Goal: Participate in discussion: Engage in conversation with other users on a specific topic

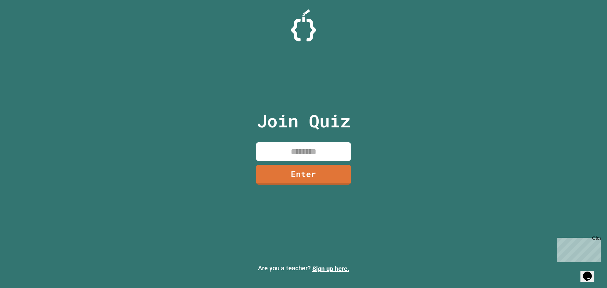
click at [289, 150] on input at bounding box center [303, 151] width 95 height 19
type input "********"
click at [283, 174] on link "Enter" at bounding box center [303, 173] width 88 height 21
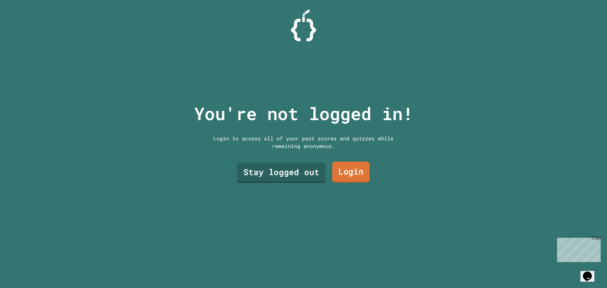
click at [345, 162] on link "Login" at bounding box center [350, 172] width 37 height 21
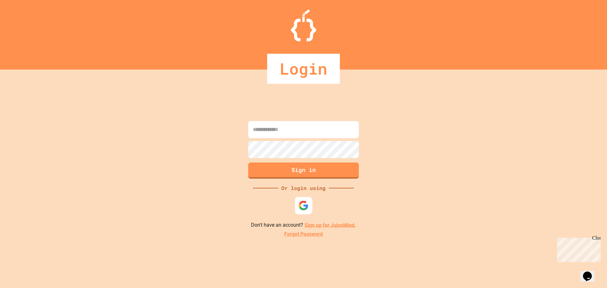
click at [303, 207] on img at bounding box center [303, 205] width 10 height 10
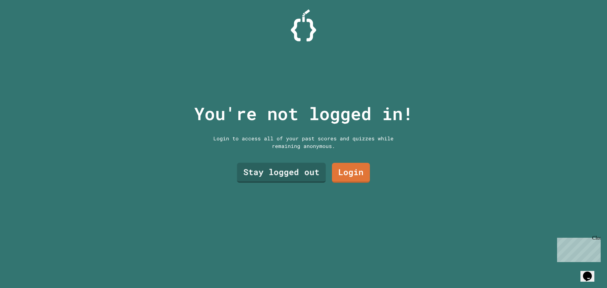
click at [283, 177] on link "Stay logged out" at bounding box center [281, 173] width 89 height 20
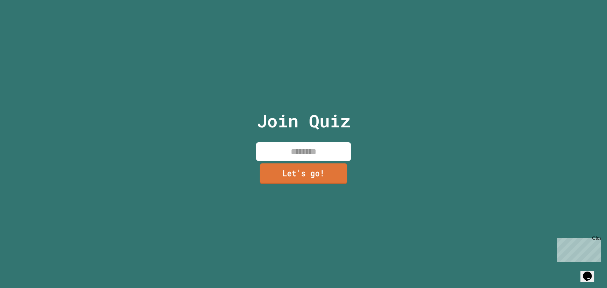
click at [300, 157] on input at bounding box center [303, 151] width 95 height 19
type input "*****"
click at [316, 165] on link "Let's go!" at bounding box center [303, 173] width 87 height 21
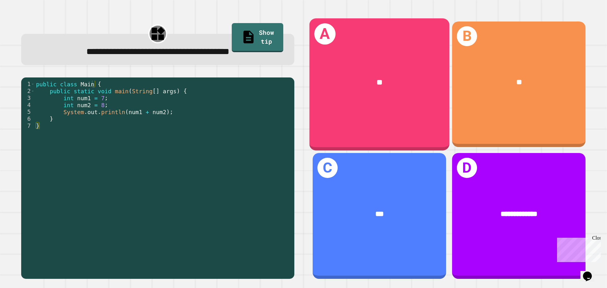
click at [372, 106] on div "A **" at bounding box center [379, 84] width 140 height 132
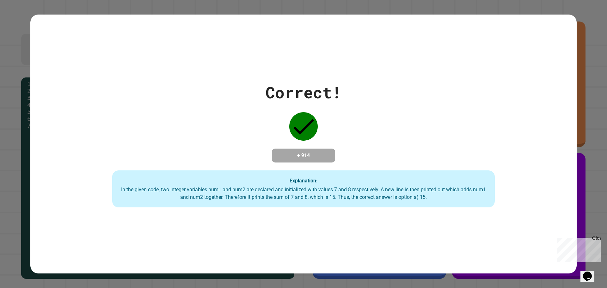
click at [417, 201] on div "In the given code, two integer variables num1 and num2 are declared and initial…" at bounding box center [303, 193] width 370 height 15
click at [289, 157] on h4 "+ 914" at bounding box center [303, 156] width 51 height 8
click at [345, 216] on div "Correct! + 914 Explanation: In the given code, two integer variables num1 and n…" at bounding box center [303, 144] width 546 height 259
click at [246, 82] on div "Correct! + 914 Explanation: In the given code, two integer variables num1 and n…" at bounding box center [303, 144] width 546 height 127
click at [582, 19] on div "Correct! + 914 Explanation: In the given code, two integer variables num1 and n…" at bounding box center [303, 144] width 607 height 288
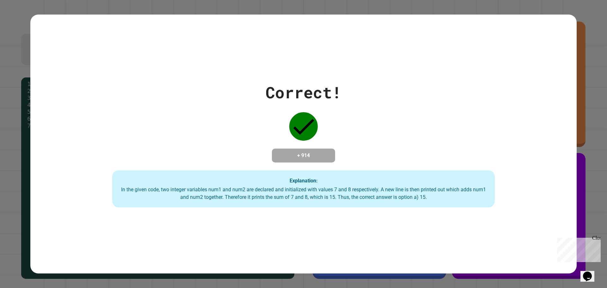
drag, startPoint x: 596, startPoint y: 236, endPoint x: 899, endPoint y: 410, distance: 350.0
click at [596, 236] on div "Close" at bounding box center [596, 239] width 8 height 8
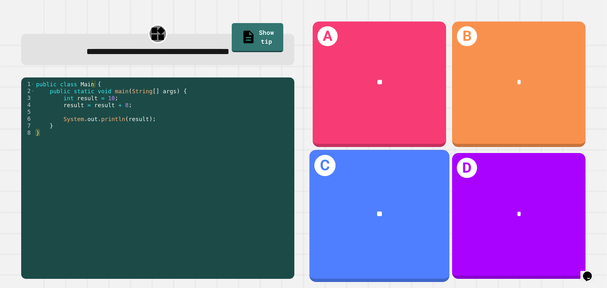
click at [394, 222] on div "**" at bounding box center [379, 214] width 140 height 42
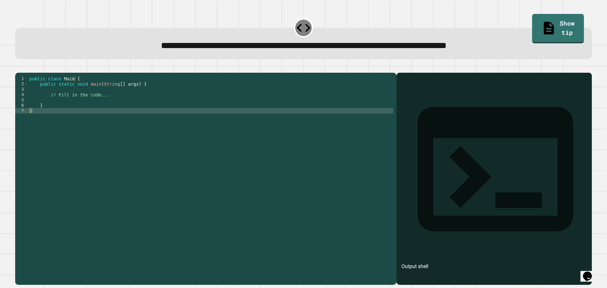
click at [191, 115] on div "public class Main { public static void main ( String [ ] args ) { // Fill in th…" at bounding box center [210, 172] width 365 height 193
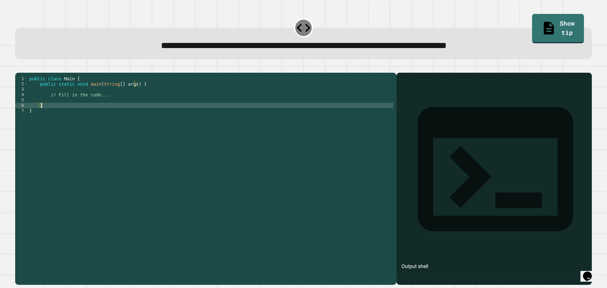
click at [191, 108] on div "public class Main { public static void main ( String [ ] args ) { // Fill in th…" at bounding box center [210, 172] width 365 height 193
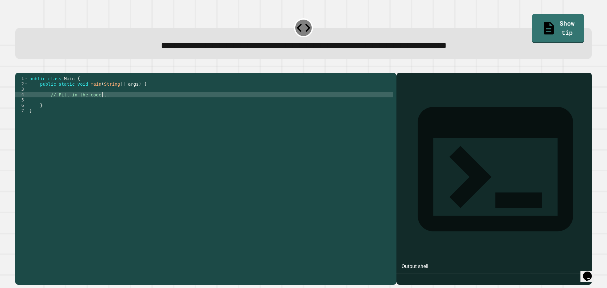
click at [114, 104] on div "public class Main { public static void main ( String [ ] args ) { // Fill in th…" at bounding box center [210, 172] width 365 height 193
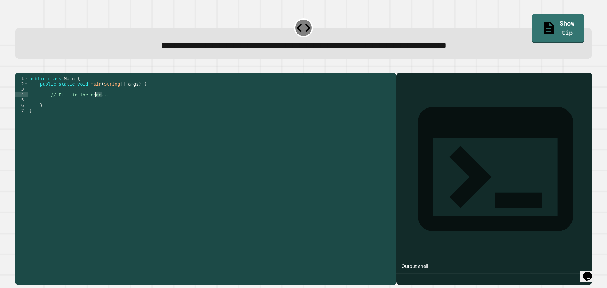
drag, startPoint x: 114, startPoint y: 104, endPoint x: 94, endPoint y: 106, distance: 20.0
click at [94, 106] on div "public class Main { public static void main ( String [ ] args ) { // Fill in th…" at bounding box center [210, 172] width 365 height 193
click at [105, 105] on div "public class Main { public static void main ( String [ ] args ) { // Fill in th…" at bounding box center [210, 167] width 365 height 183
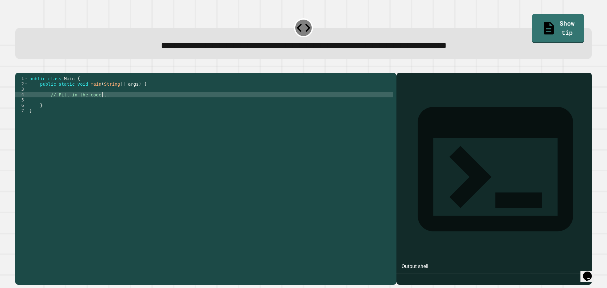
type textarea "**********"
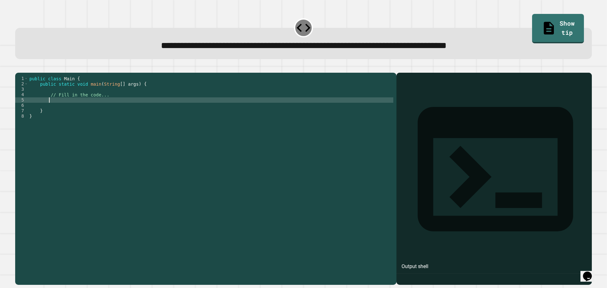
type textarea "*"
click at [152, 96] on div "public class Main { public static void main ( String [ ] args ) { // Fill in th…" at bounding box center [210, 172] width 365 height 193
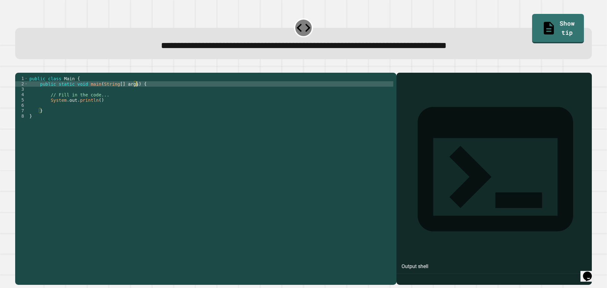
click at [126, 105] on div "public class Main { public static void main ( String [ ] args ) { // Fill in th…" at bounding box center [210, 172] width 365 height 193
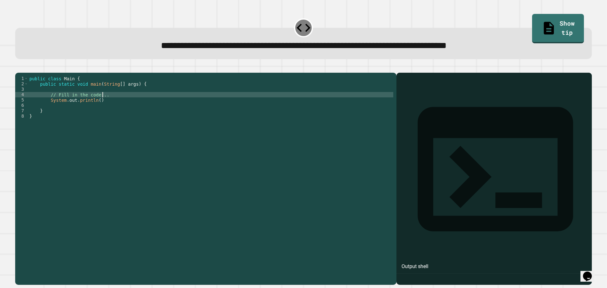
click at [124, 100] on div "public class Main { public static void main ( String [ ] args ) { // Fill in th…" at bounding box center [210, 172] width 365 height 193
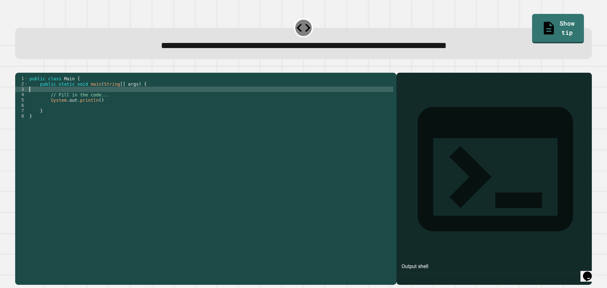
scroll to position [0, 0]
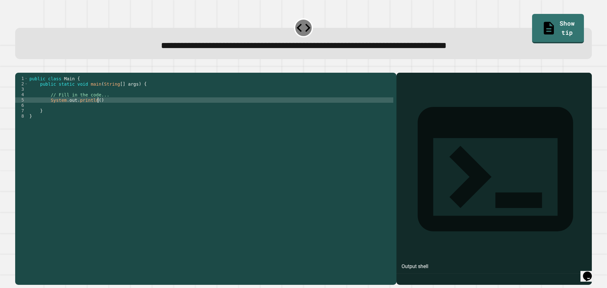
click at [121, 108] on div "public class Main { public static void main ( String [ ] args ) { // Fill in th…" at bounding box center [210, 172] width 365 height 193
click at [95, 107] on div "public class Main { public static void main ( String [ ] args ) { // Fill in th…" at bounding box center [210, 172] width 365 height 193
type textarea "**********"
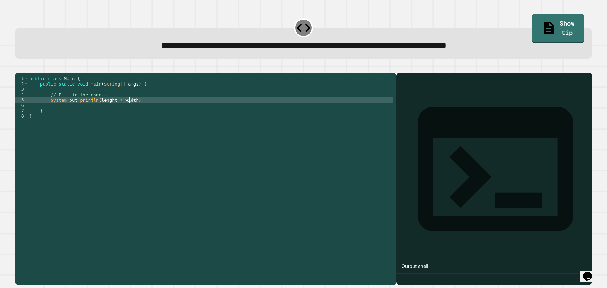
click at [83, 107] on div "public class Main { public static void main ( String [ ] args ) { // Fill in th…" at bounding box center [210, 172] width 365 height 193
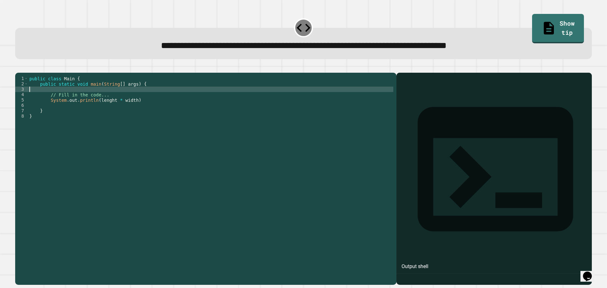
click at [72, 98] on div "public class Main { public static void main ( String [ ] args ) { // Fill in th…" at bounding box center [210, 172] width 365 height 193
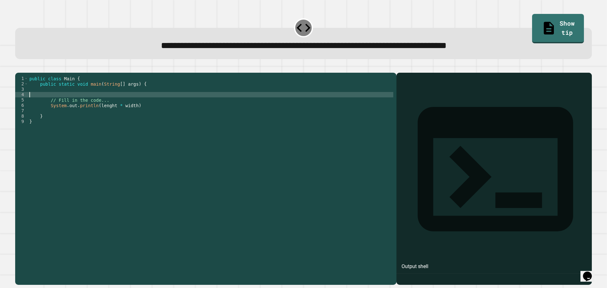
click at [121, 106] on div "public class Main { public static void main ( String [ ] args ) { // Fill in th…" at bounding box center [210, 172] width 365 height 193
click at [120, 109] on div "public class Main { public static void main ( String [ ] args ) { // Fill in th…" at bounding box center [210, 172] width 365 height 193
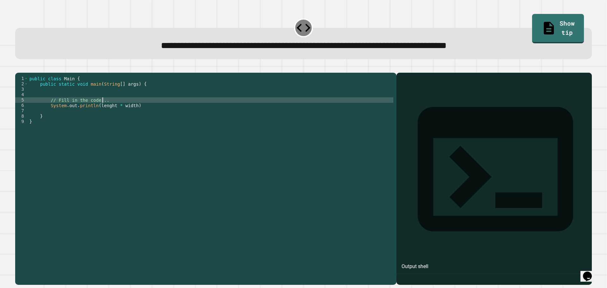
type textarea "**********"
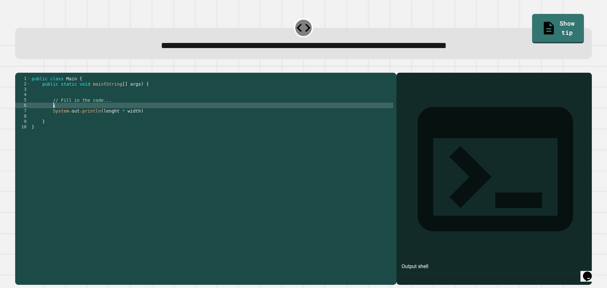
scroll to position [0, 1]
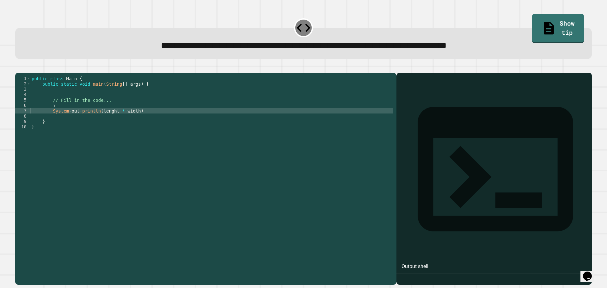
click at [105, 122] on div "public class Main { public static void main ( String [ ] args ) { // Fill in th…" at bounding box center [211, 172] width 363 height 193
click at [114, 119] on div "public class Main { public static void main ( String [ ] args ) { // Fill in th…" at bounding box center [211, 172] width 363 height 193
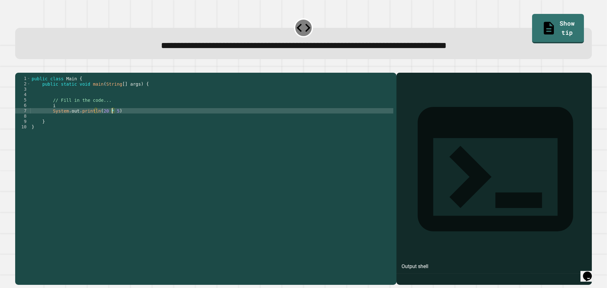
scroll to position [0, 6]
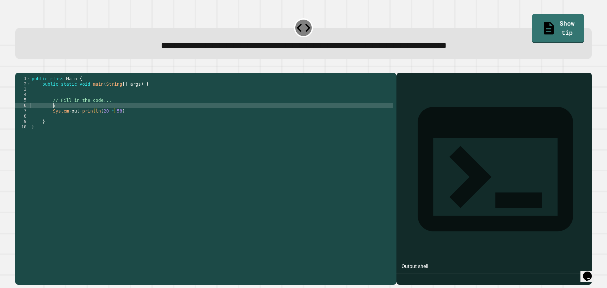
click at [54, 114] on div "public class Main { public static void main ( String [ ] args ) { // Fill in th…" at bounding box center [211, 172] width 363 height 193
type textarea "*"
click at [24, 73] on icon "button" at bounding box center [22, 71] width 3 height 4
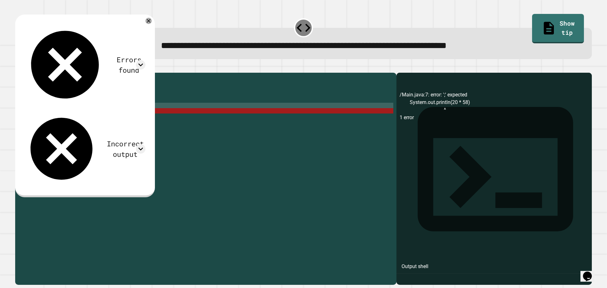
click at [458, 124] on div "/Main.java:7: error: ';' expected System.out.println(20 * 58) ^ 1 error" at bounding box center [493, 188] width 189 height 194
click at [126, 120] on div "public class Main { public static void main ( String [ ] args ) { // Fill in th…" at bounding box center [211, 172] width 363 height 193
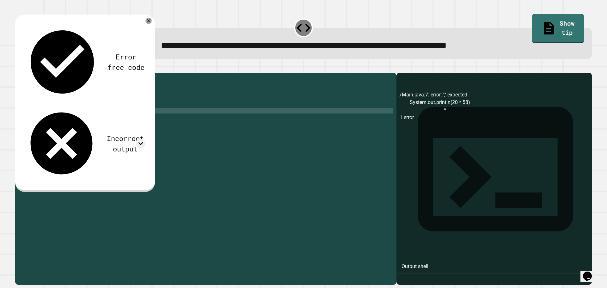
scroll to position [0, 6]
type textarea "**********"
click at [24, 73] on icon "button" at bounding box center [22, 71] width 3 height 4
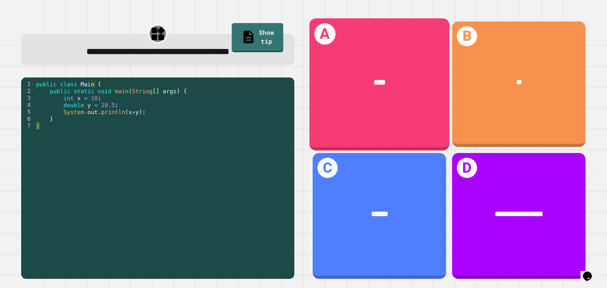
click at [425, 76] on div "****" at bounding box center [379, 82] width 109 height 12
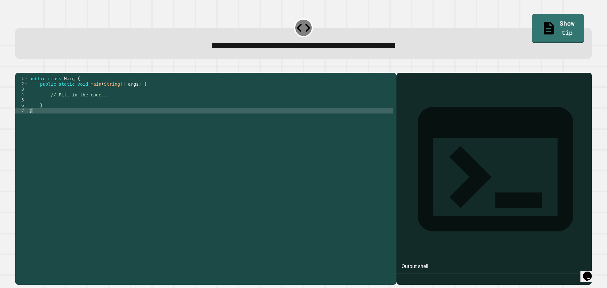
click at [109, 109] on div "public class Main { public static void main ( String [ ] args ) { // Fill in th…" at bounding box center [210, 172] width 365 height 193
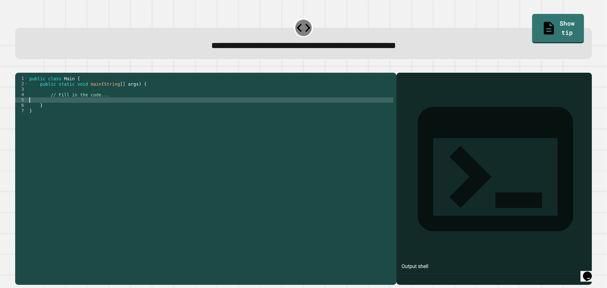
click at [102, 107] on div "public class Main { public static void main ( String [ ] args ) { // Fill in th…" at bounding box center [210, 172] width 365 height 193
click at [107, 103] on div "public class Main { public static void main ( String [ ] args ) { // Fill in th…" at bounding box center [210, 172] width 365 height 193
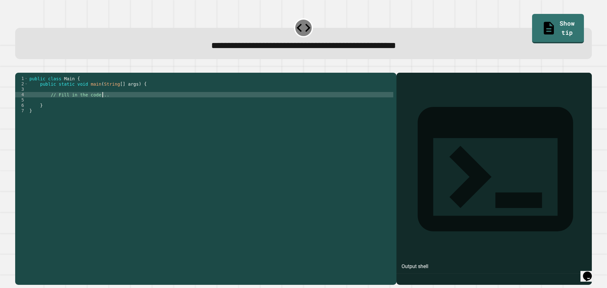
click at [105, 110] on div "public class Main { public static void main ( String [ ] args ) { // Fill in th…" at bounding box center [210, 172] width 365 height 193
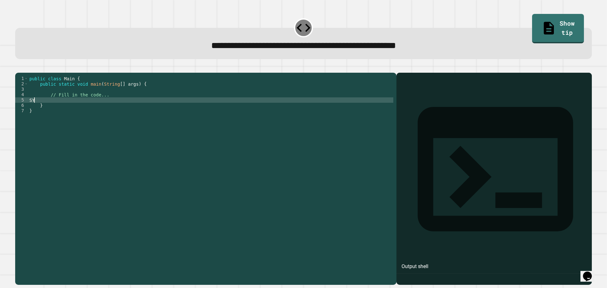
scroll to position [0, 0]
type textarea "*"
type textarea "**********"
click at [18, 68] on icon "button" at bounding box center [18, 68] width 0 height 0
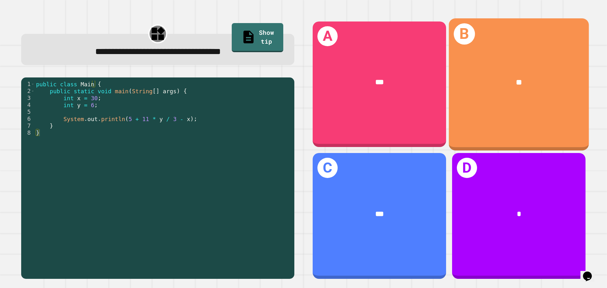
click at [507, 115] on div "B **" at bounding box center [519, 84] width 140 height 132
